Goal: Check status

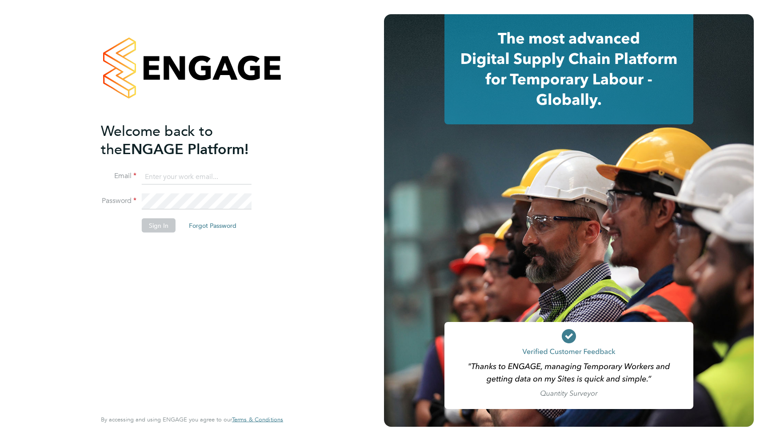
type input "support@engagelabs.io"
click at [178, 195] on div "Sorry, we are having problems connecting to our services." at bounding box center [192, 220] width 384 height 441
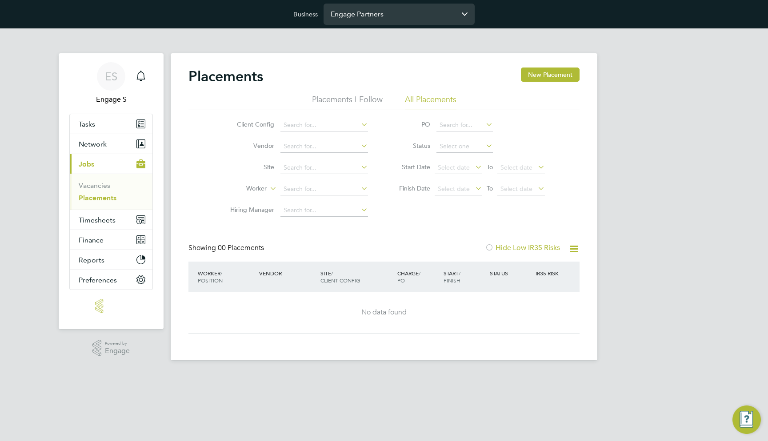
click at [368, 12] on input "Engage Partners" at bounding box center [398, 14] width 151 height 21
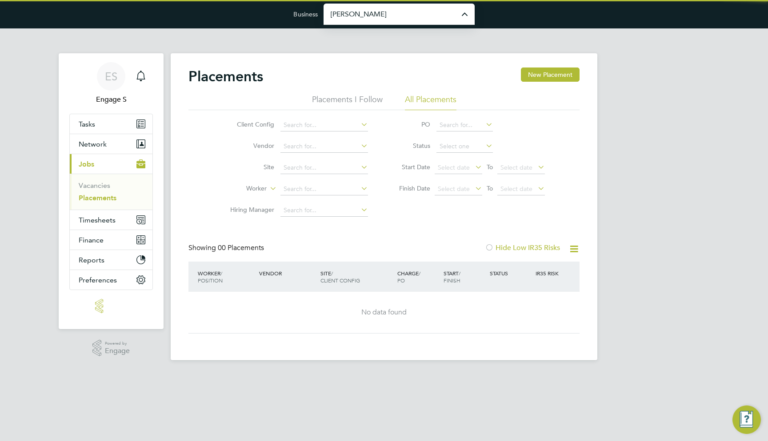
type input "[PERSON_NAME] Construction & Infrastructure Ltd"
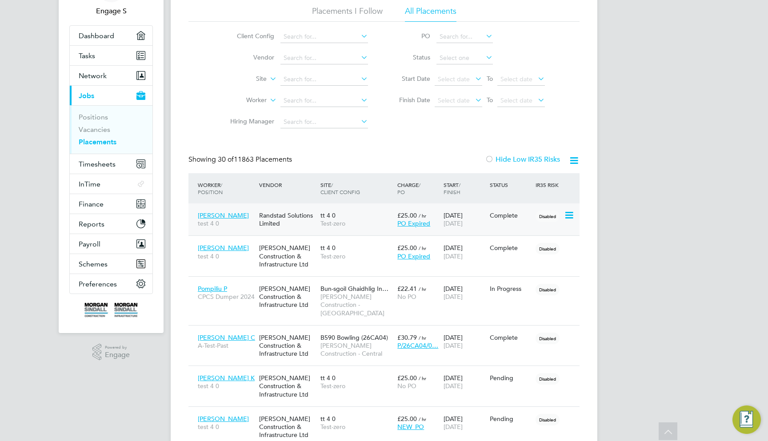
click at [269, 222] on div "Randstad Solutions Limited" at bounding box center [287, 219] width 61 height 25
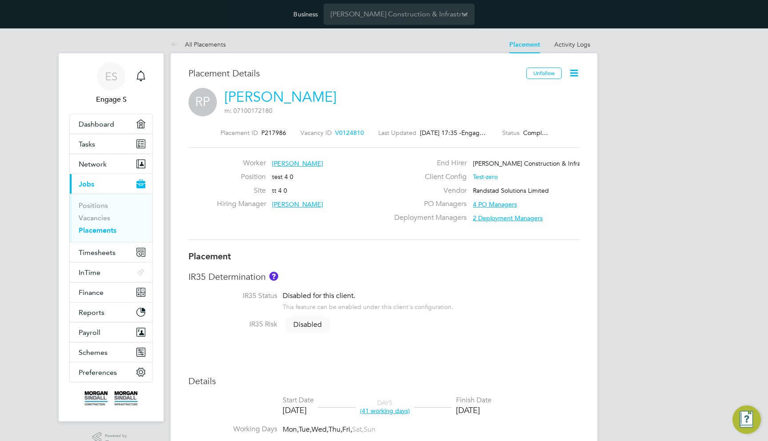
click at [434, 81] on div "Placement Details" at bounding box center [353, 78] width 331 height 20
